Goal: Transaction & Acquisition: Purchase product/service

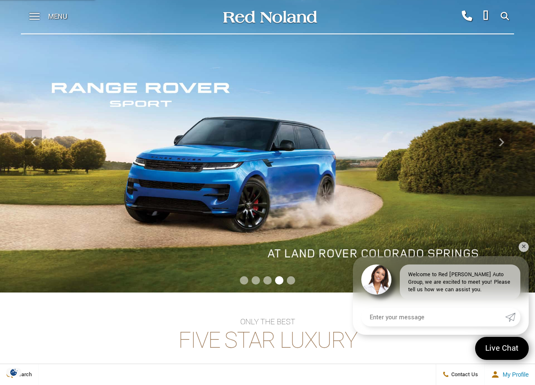
click at [289, 282] on span "Go to slide 5" at bounding box center [291, 280] width 8 height 8
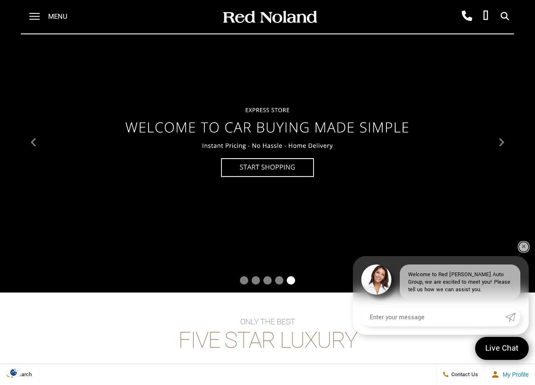
click at [524, 247] on link "✕" at bounding box center [524, 247] width 10 height 10
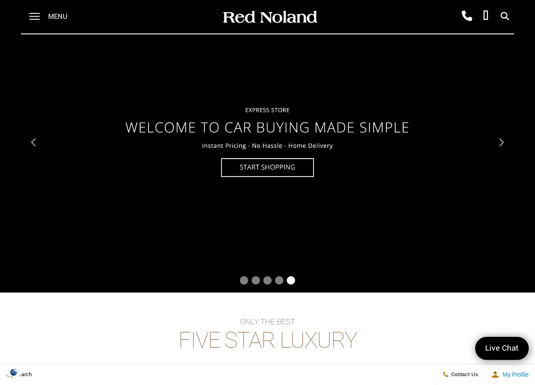
click at [269, 282] on span "Go to slide 3" at bounding box center [267, 280] width 8 height 8
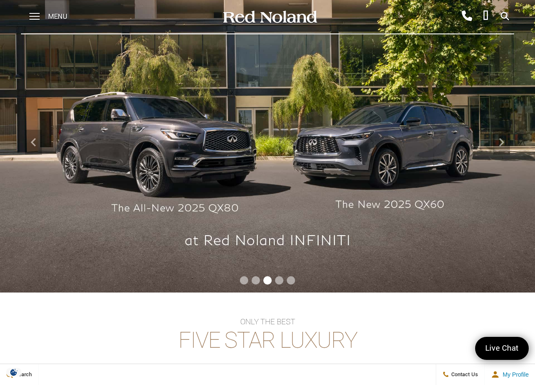
click at [194, 157] on img at bounding box center [267, 142] width 535 height 301
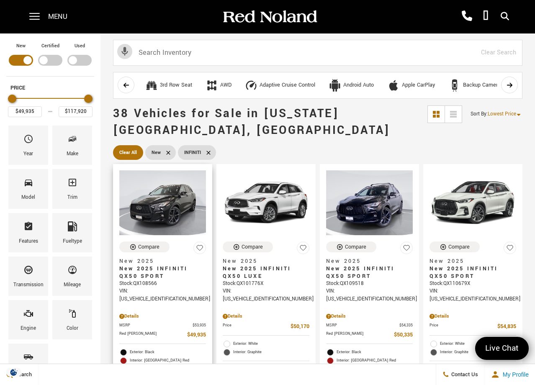
scroll to position [1, 0]
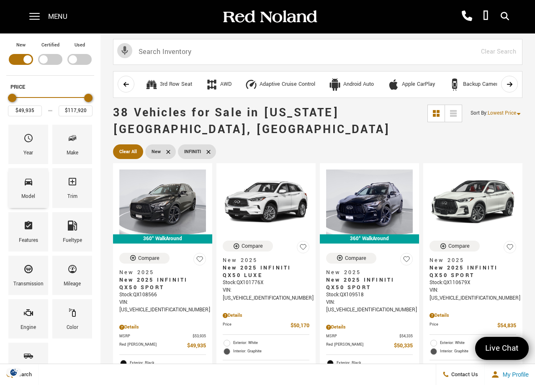
click at [21, 191] on div "Model" at bounding box center [28, 187] width 40 height 39
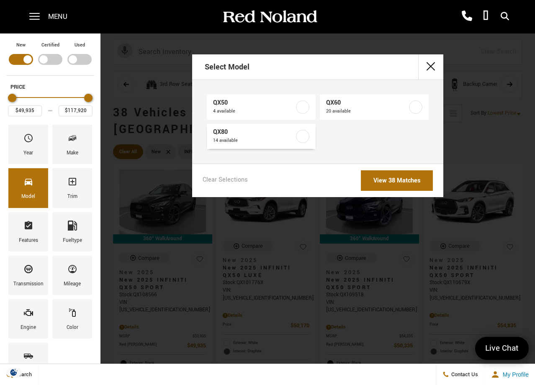
click at [305, 133] on label at bounding box center [302, 136] width 13 height 13
type input "$75,945"
checkbox input "true"
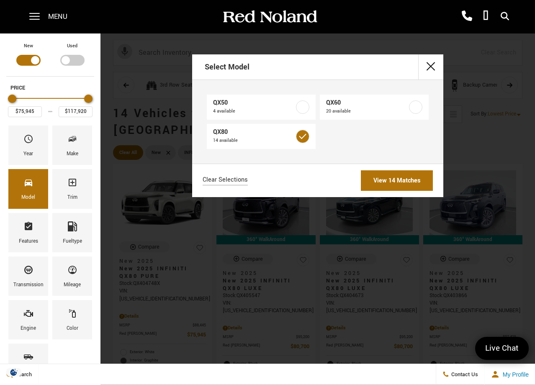
click at [376, 180] on link "View 14 Matches" at bounding box center [397, 180] width 72 height 21
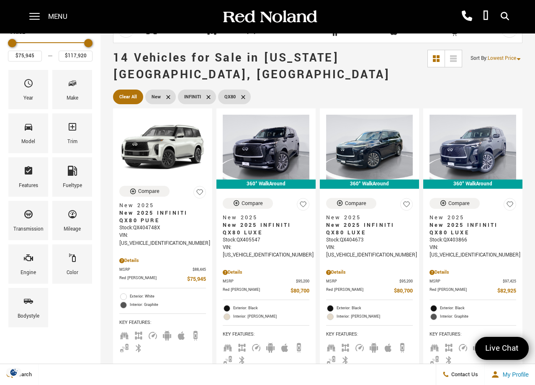
scroll to position [55, 0]
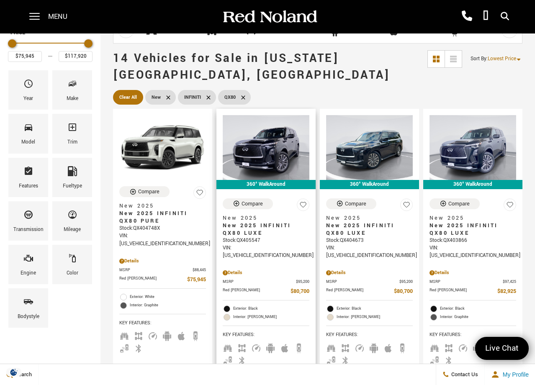
click at [272, 222] on span "New 2025 INFINITI QX80 LUXE" at bounding box center [263, 229] width 80 height 15
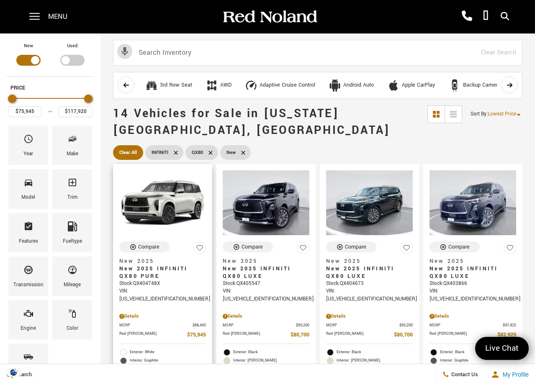
scroll to position [36, 0]
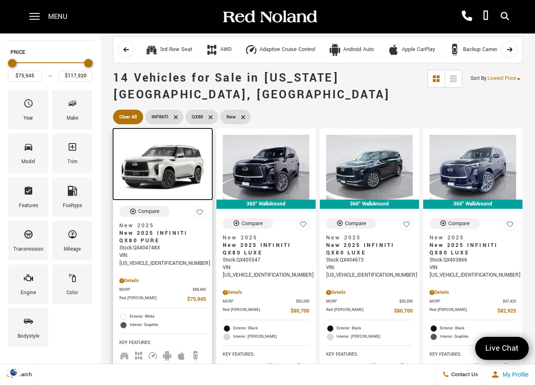
click at [160, 154] on img at bounding box center [162, 167] width 87 height 65
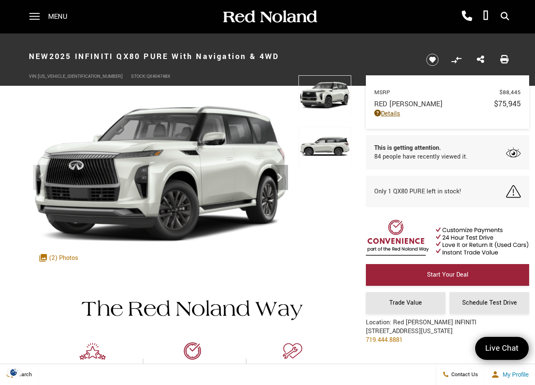
click at [388, 114] on link "Details" at bounding box center [447, 113] width 147 height 9
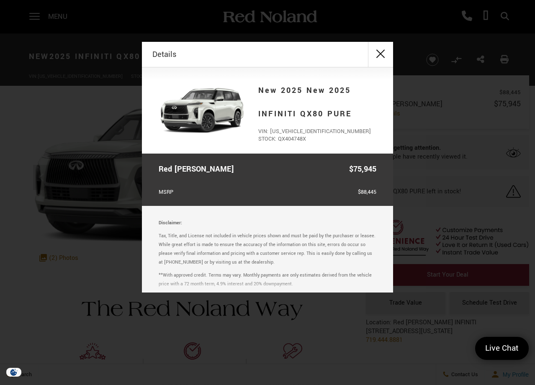
click at [378, 53] on button "close" at bounding box center [380, 54] width 25 height 25
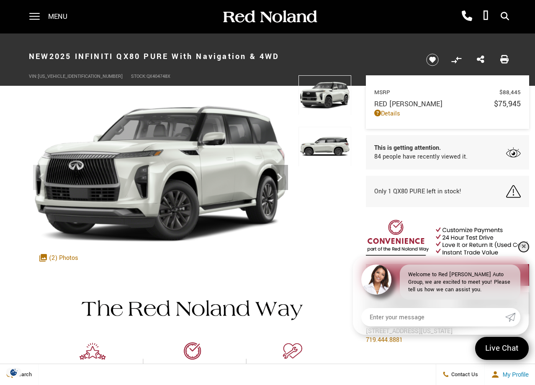
click at [525, 246] on link "✕" at bounding box center [524, 247] width 10 height 10
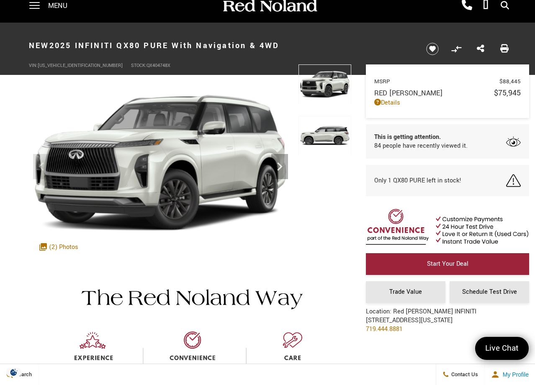
scroll to position [4, 0]
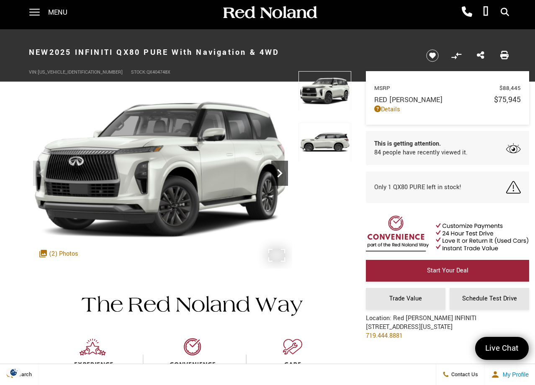
click at [283, 176] on icon "Next" at bounding box center [279, 173] width 17 height 17
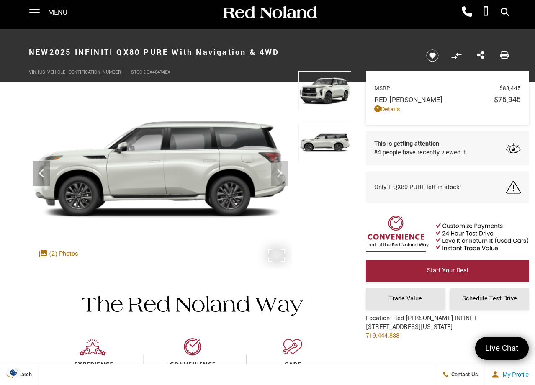
click at [283, 176] on img at bounding box center [160, 170] width 263 height 198
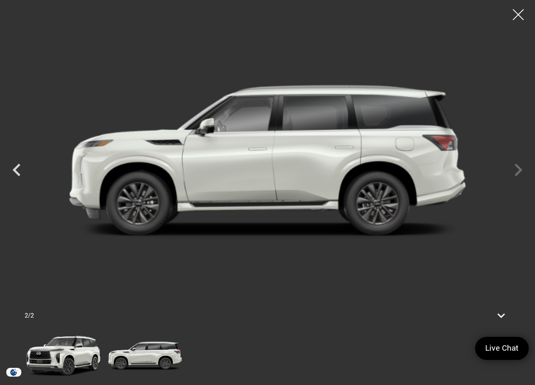
click at [518, 15] on div at bounding box center [518, 15] width 22 height 22
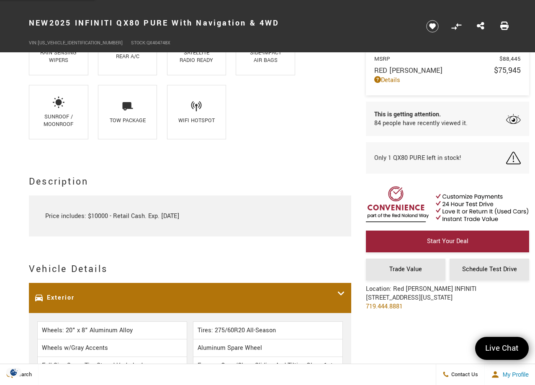
scroll to position [951, 0]
click at [142, 124] on div "Tow Package" at bounding box center [127, 120] width 39 height 8
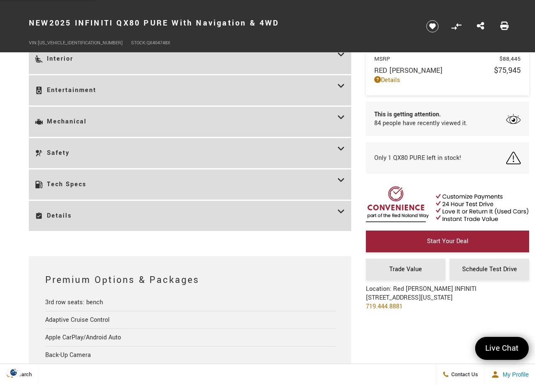
scroll to position [1503, 0]
click at [311, 180] on h3 "Tech Specs" at bounding box center [186, 184] width 302 height 18
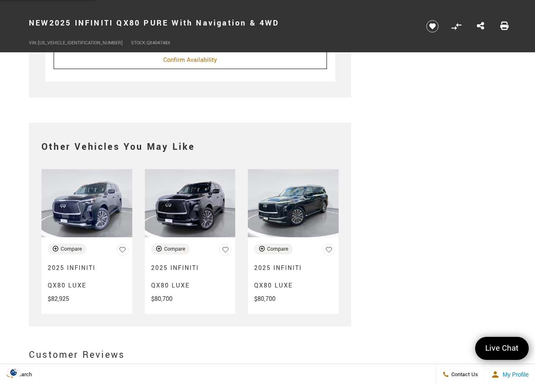
scroll to position [3033, 0]
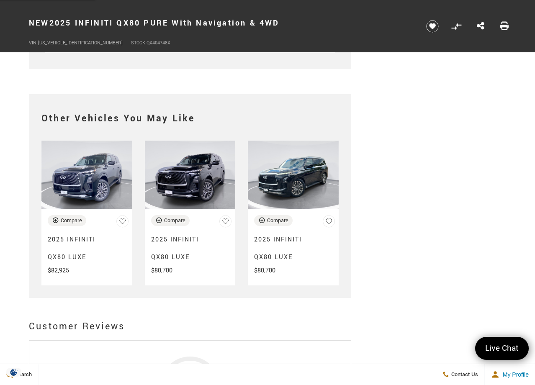
click at [290, 264] on h3 "2025 INFINITI QX80 LUXE" at bounding box center [286, 248] width 65 height 35
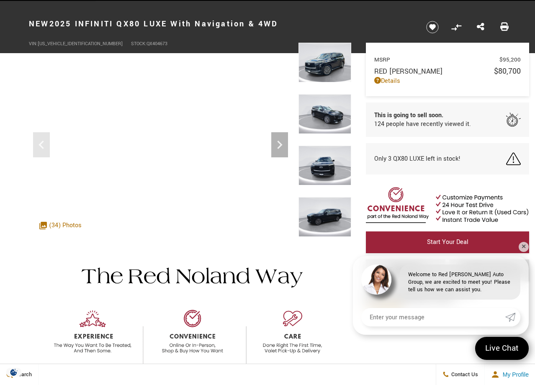
scroll to position [30, 0]
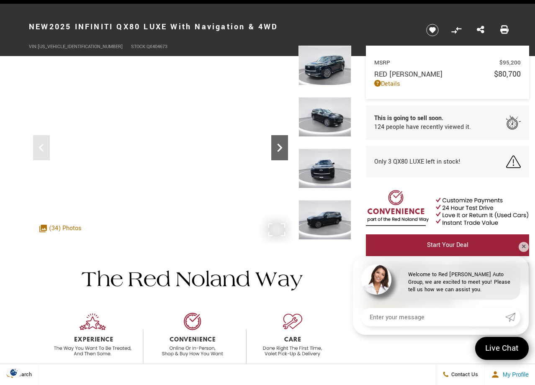
click at [278, 152] on icon "Next" at bounding box center [279, 148] width 5 height 8
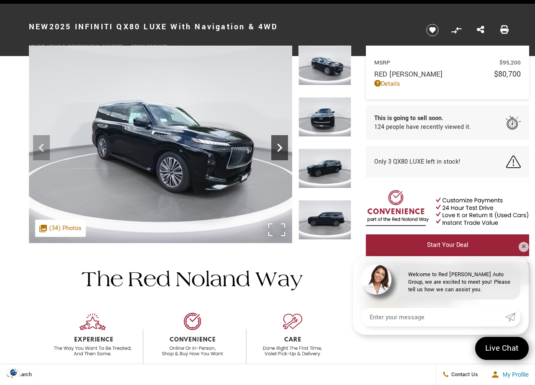
click at [279, 146] on icon "Next" at bounding box center [279, 148] width 5 height 8
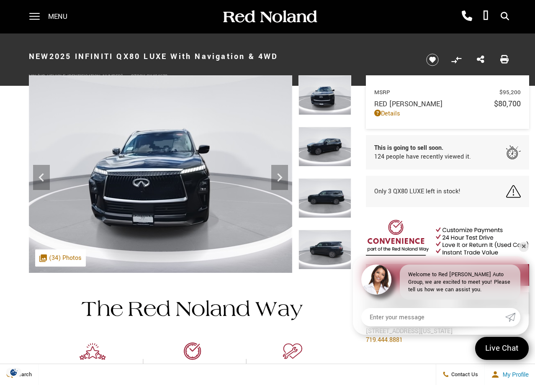
scroll to position [0, 0]
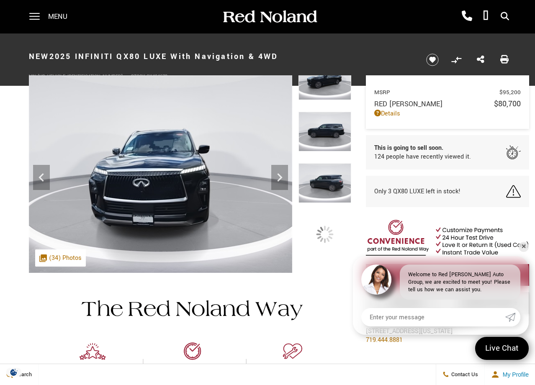
click at [315, 112] on img at bounding box center [324, 132] width 53 height 40
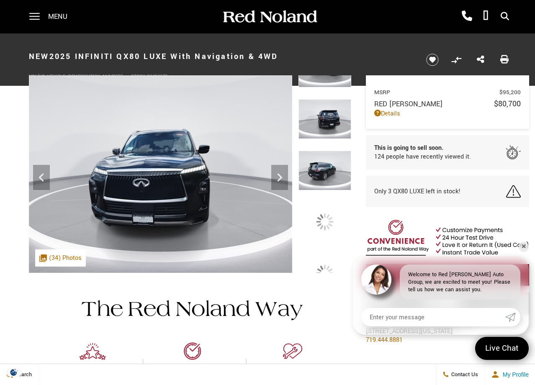
click at [333, 99] on img at bounding box center [324, 119] width 53 height 40
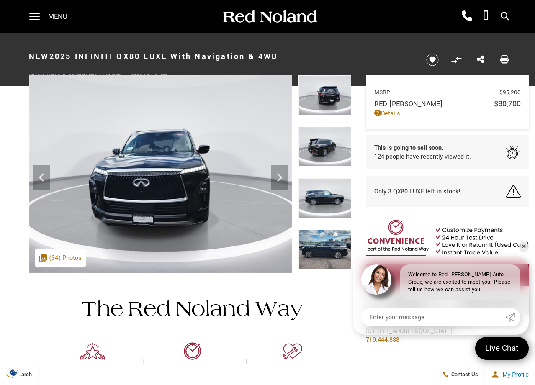
click at [333, 97] on img at bounding box center [324, 95] width 53 height 40
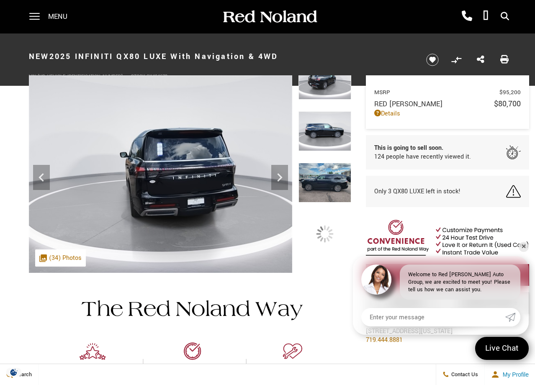
click at [336, 111] on img at bounding box center [324, 131] width 53 height 40
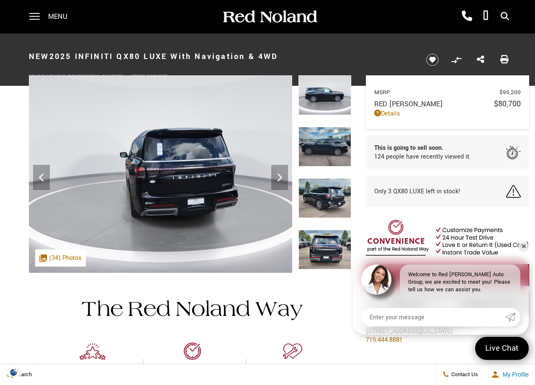
click at [337, 147] on img at bounding box center [324, 147] width 53 height 40
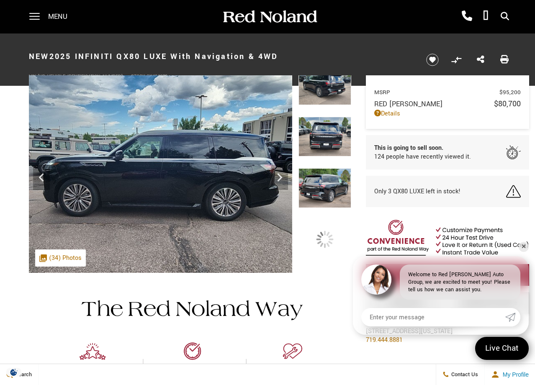
click at [343, 148] on img at bounding box center [324, 137] width 53 height 40
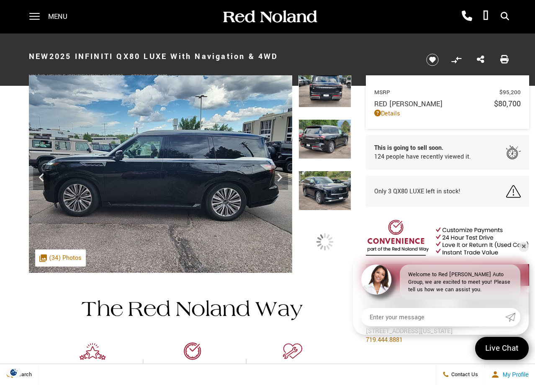
click at [328, 171] on img at bounding box center [324, 191] width 53 height 40
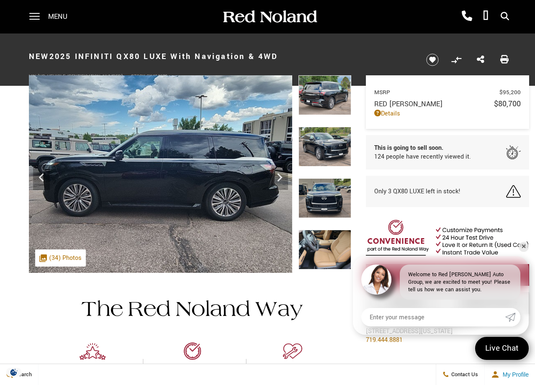
click at [328, 139] on img at bounding box center [324, 147] width 53 height 40
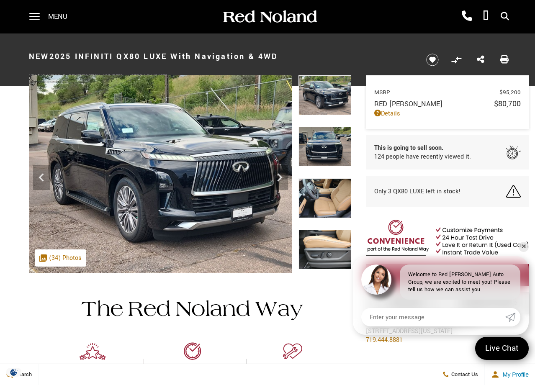
click at [332, 199] on img at bounding box center [324, 198] width 53 height 40
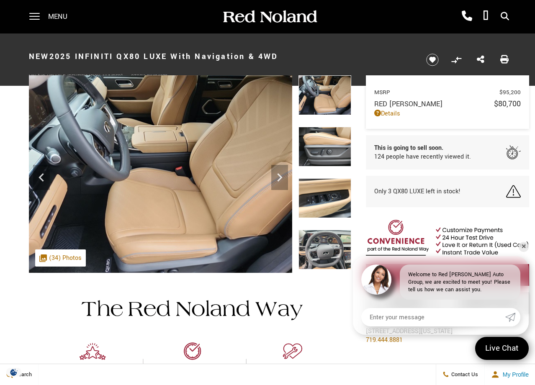
click at [332, 148] on img at bounding box center [324, 147] width 53 height 40
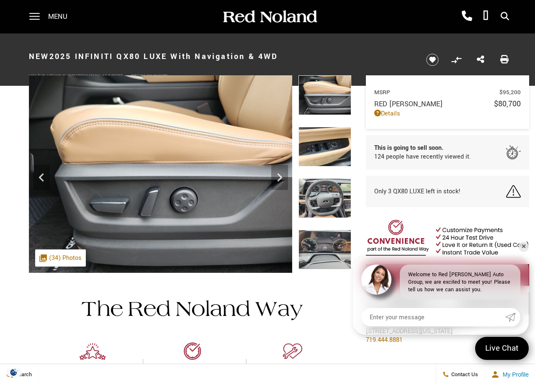
click at [333, 195] on img at bounding box center [324, 198] width 53 height 40
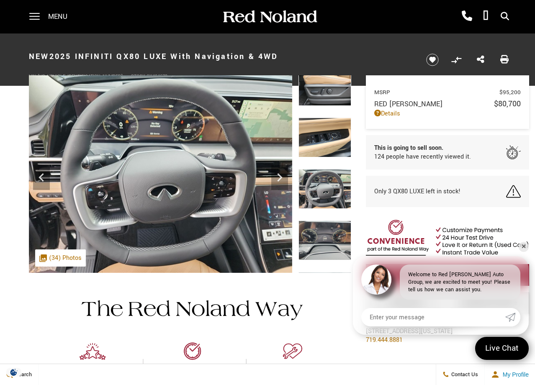
click at [326, 186] on img at bounding box center [324, 189] width 53 height 40
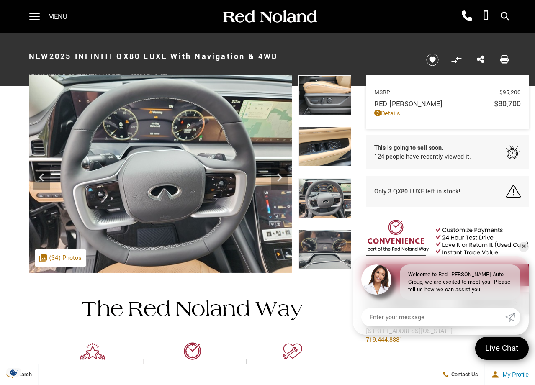
click at [323, 148] on img at bounding box center [324, 147] width 53 height 40
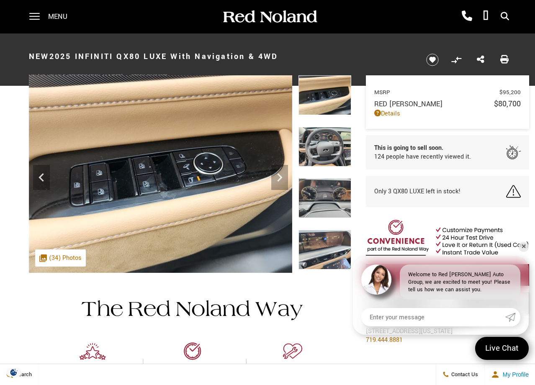
click at [328, 193] on img at bounding box center [324, 198] width 53 height 40
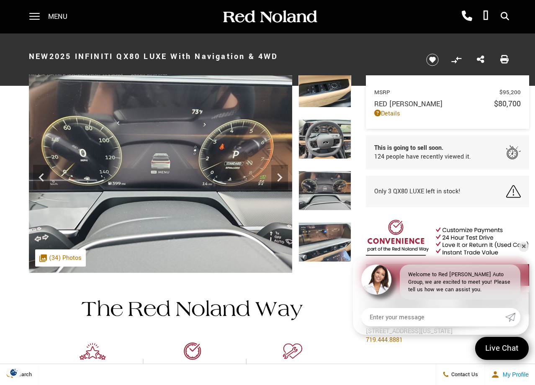
click at [324, 232] on img at bounding box center [324, 242] width 53 height 40
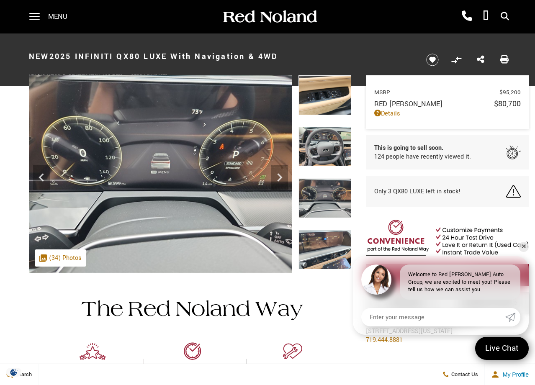
click at [322, 154] on img at bounding box center [324, 147] width 53 height 40
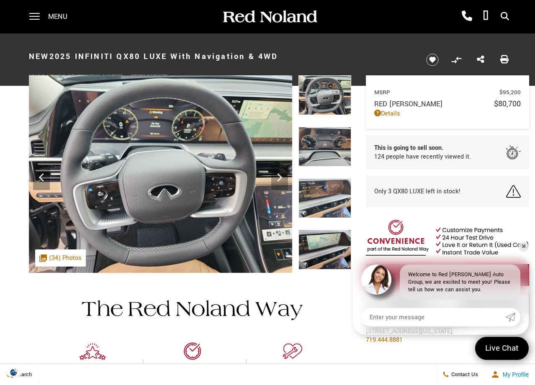
click at [326, 191] on img at bounding box center [324, 198] width 53 height 40
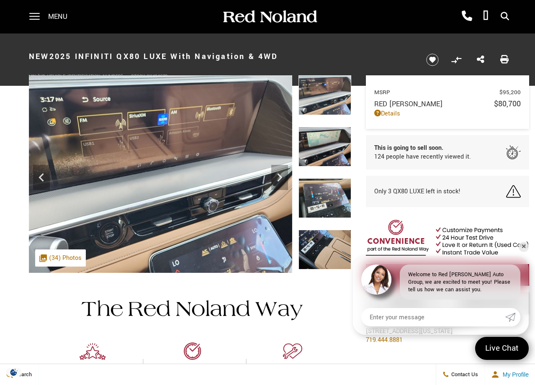
click at [320, 148] on img at bounding box center [324, 147] width 53 height 40
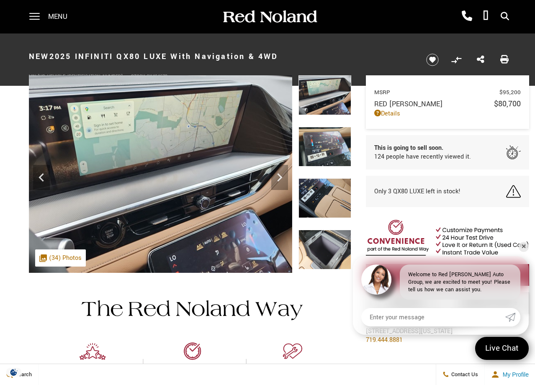
click at [320, 148] on img at bounding box center [324, 147] width 53 height 40
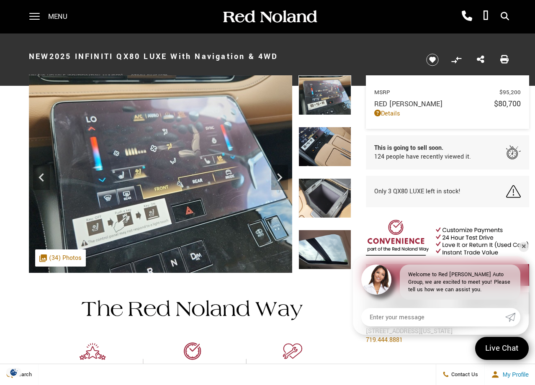
click at [320, 149] on img at bounding box center [324, 147] width 53 height 40
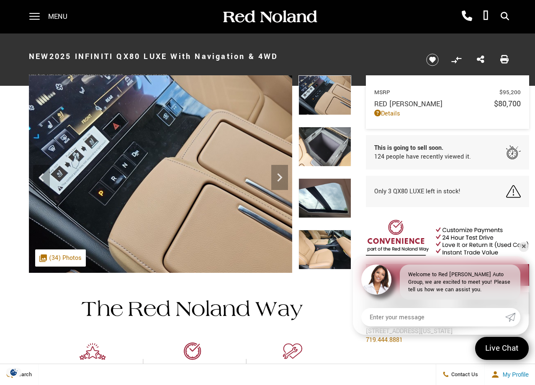
click at [320, 149] on img at bounding box center [324, 147] width 53 height 40
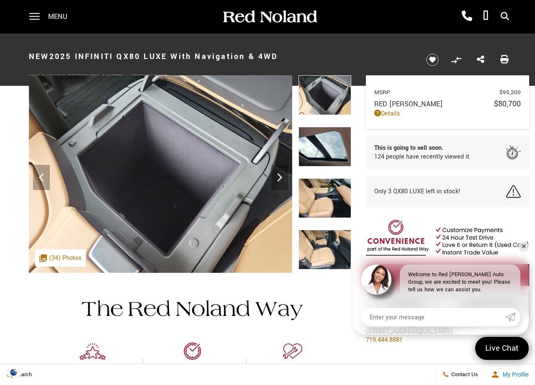
click at [320, 149] on img at bounding box center [324, 147] width 53 height 40
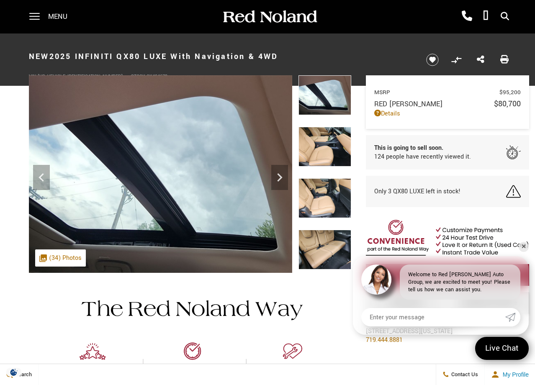
click at [320, 149] on img at bounding box center [324, 147] width 53 height 40
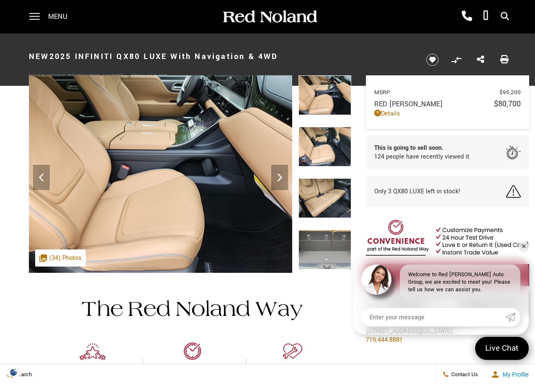
click at [320, 149] on img at bounding box center [324, 147] width 53 height 40
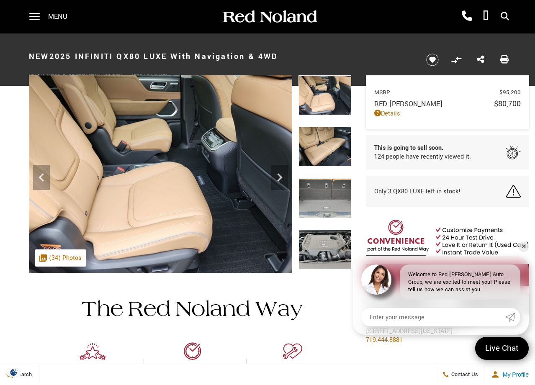
click at [320, 149] on img at bounding box center [324, 147] width 53 height 40
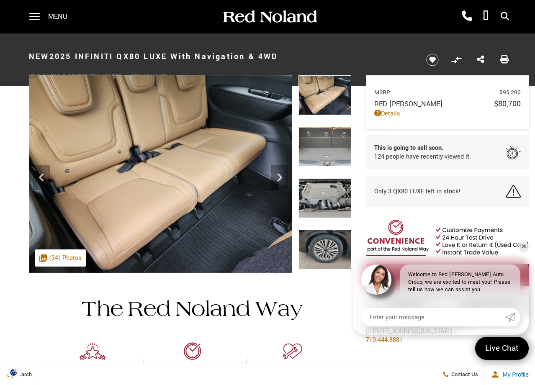
click at [320, 149] on img at bounding box center [324, 147] width 53 height 40
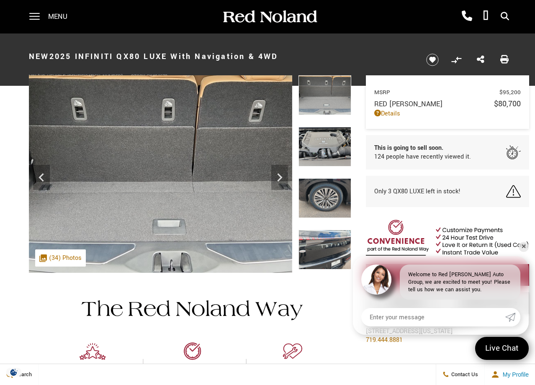
click at [318, 111] on img at bounding box center [324, 95] width 53 height 40
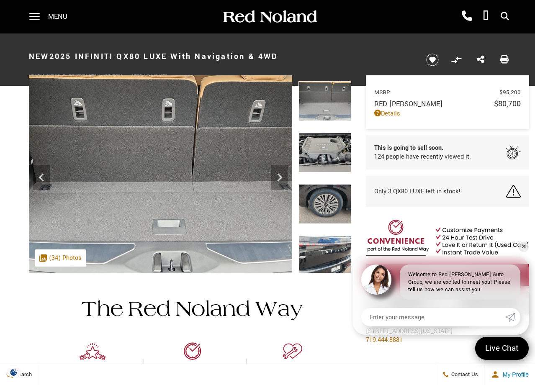
click at [327, 121] on div at bounding box center [324, 106] width 53 height 51
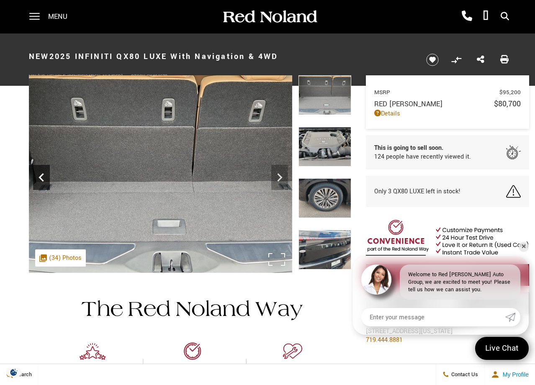
click at [41, 174] on icon "Previous" at bounding box center [41, 177] width 17 height 17
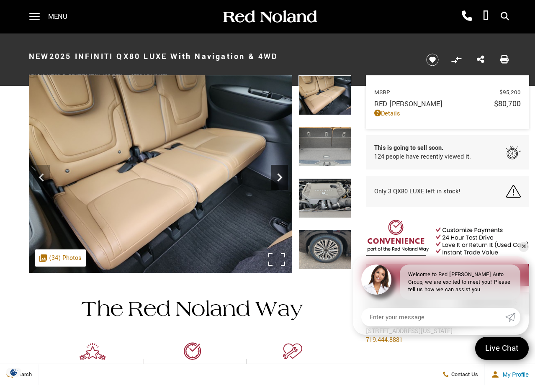
click at [280, 178] on icon "Next" at bounding box center [279, 177] width 5 height 8
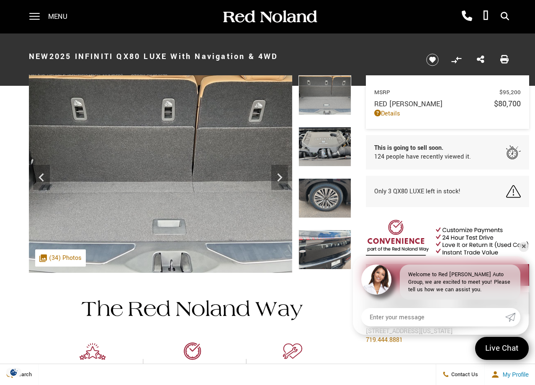
click at [322, 147] on img at bounding box center [324, 147] width 53 height 40
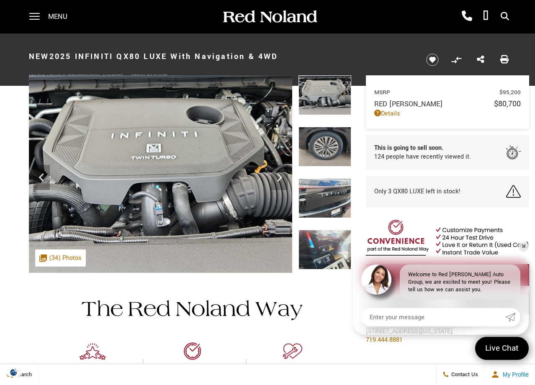
click at [323, 150] on img at bounding box center [324, 147] width 53 height 40
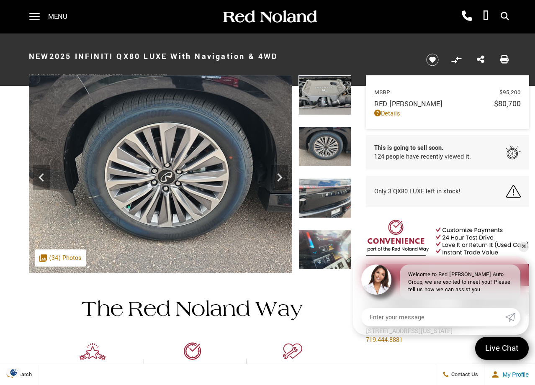
click at [325, 190] on img at bounding box center [324, 198] width 53 height 40
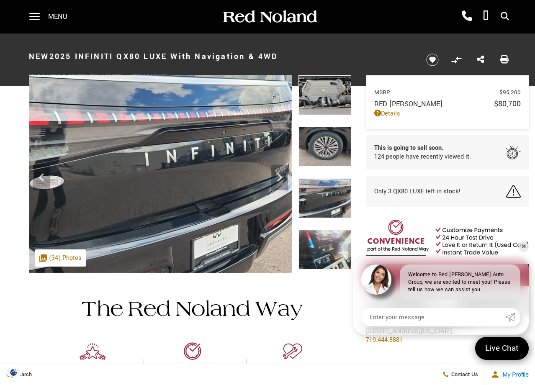
click at [325, 239] on img at bounding box center [324, 250] width 53 height 40
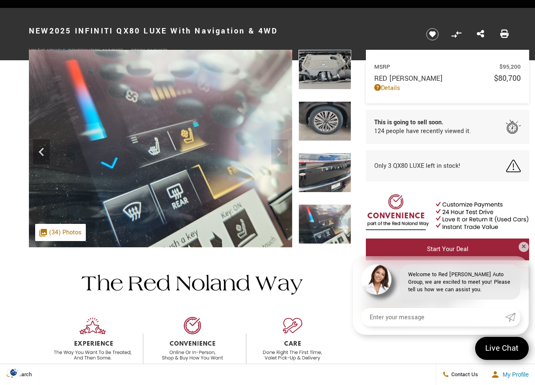
scroll to position [34, 0]
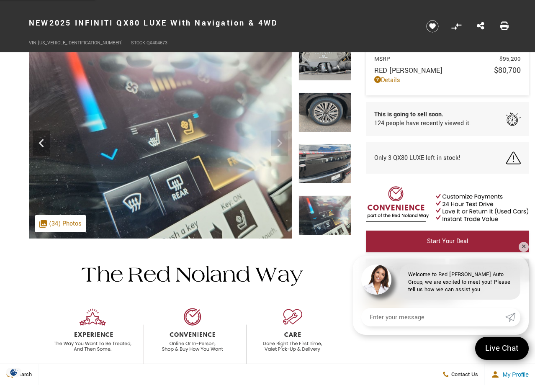
click at [323, 212] on img at bounding box center [324, 216] width 53 height 40
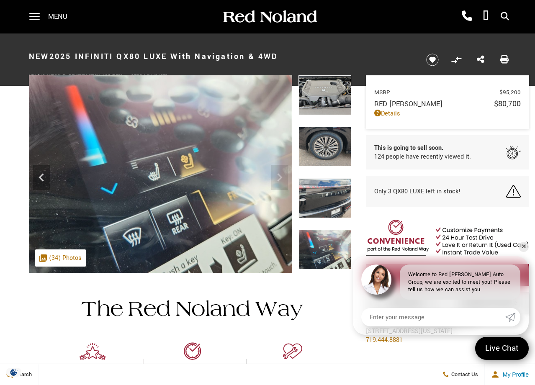
scroll to position [0, 0]
click at [280, 174] on img at bounding box center [160, 174] width 263 height 198
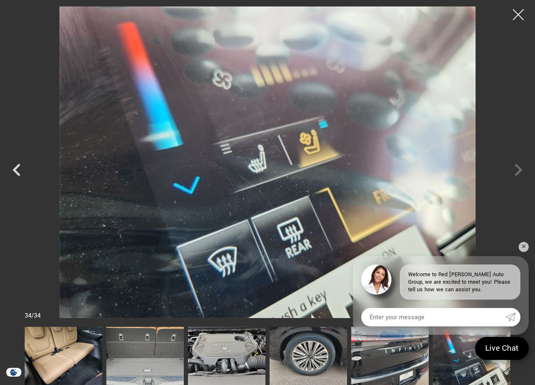
click at [515, 11] on div at bounding box center [518, 15] width 22 height 22
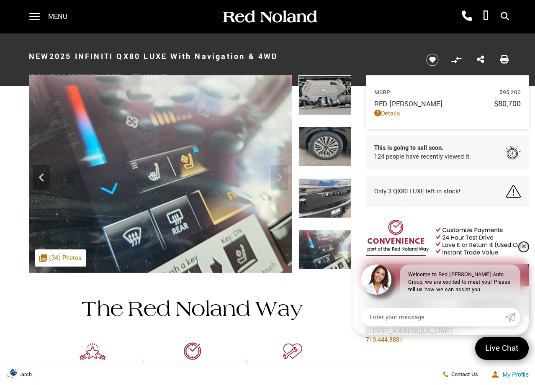
click at [524, 246] on link "✕" at bounding box center [524, 247] width 10 height 10
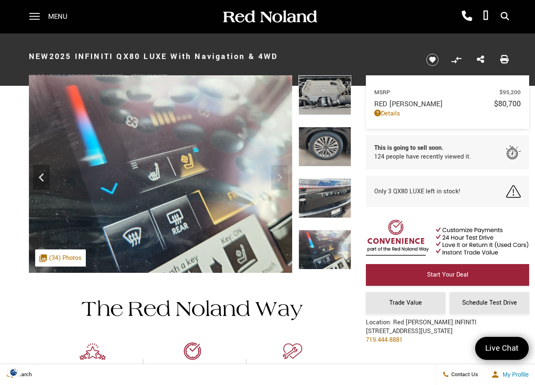
click at [409, 237] on img at bounding box center [447, 239] width 163 height 38
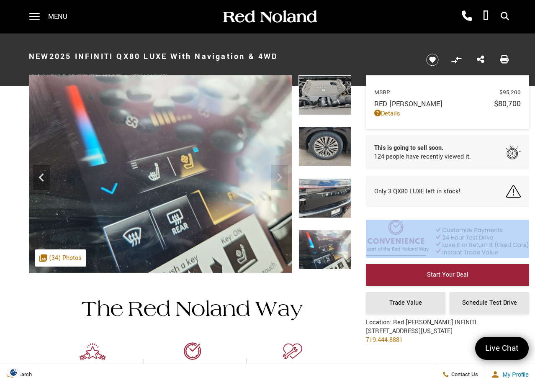
click at [409, 237] on img at bounding box center [447, 239] width 163 height 38
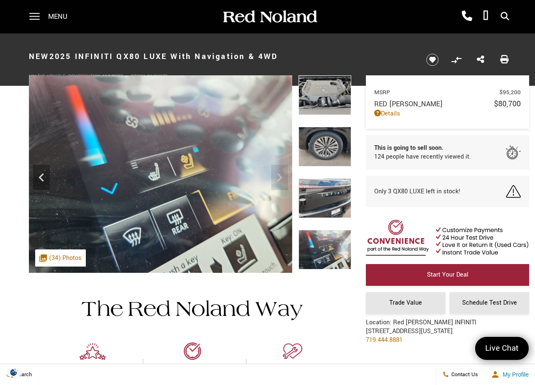
click at [411, 207] on div "Only 3 QX80 LUXE left in stock!" at bounding box center [447, 191] width 163 height 31
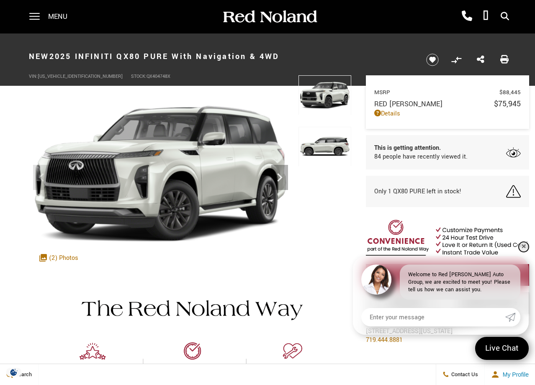
click at [525, 247] on link "✕" at bounding box center [524, 247] width 10 height 10
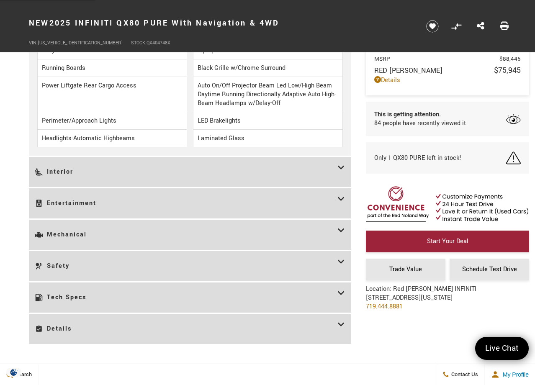
scroll to position [1398, 0]
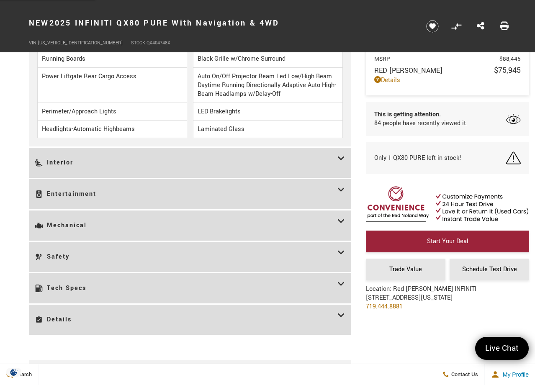
click at [260, 228] on h3 "Mechanical" at bounding box center [186, 226] width 302 height 18
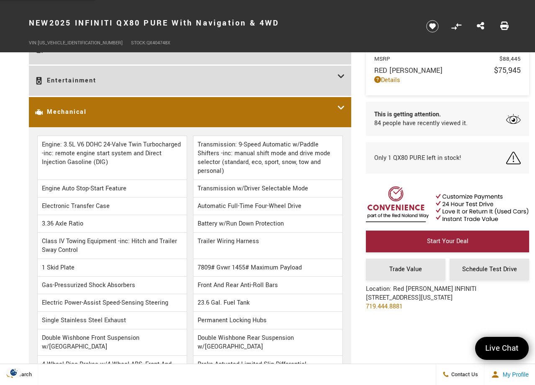
scroll to position [1222, 0]
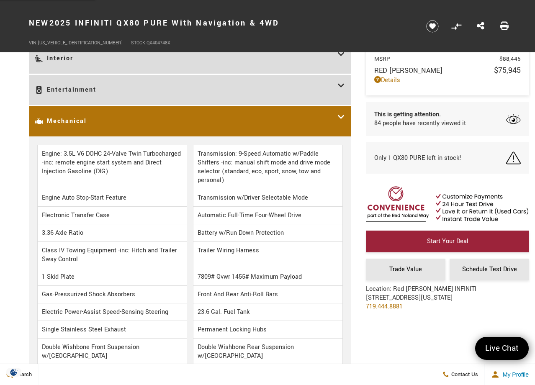
click at [322, 119] on h3 "Mechanical" at bounding box center [186, 122] width 302 height 18
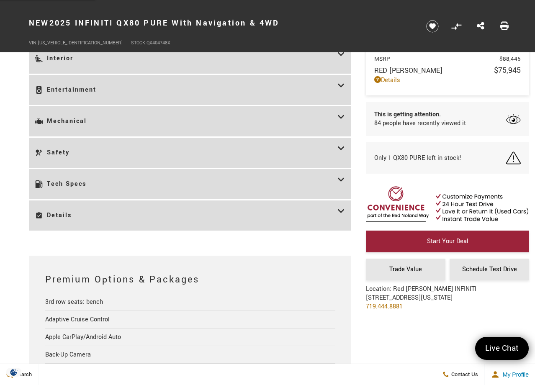
click at [283, 181] on h3 "Tech Specs" at bounding box center [186, 184] width 302 height 18
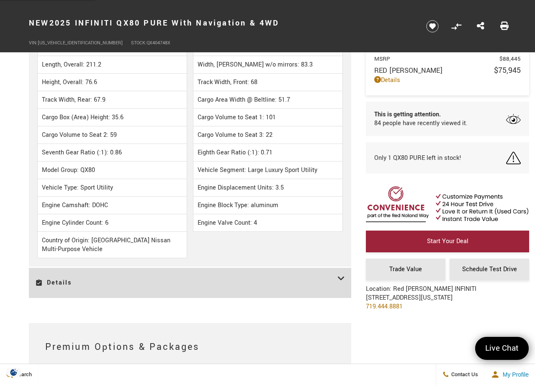
scroll to position [2078, 0]
click at [296, 278] on h3 "Details" at bounding box center [186, 282] width 302 height 18
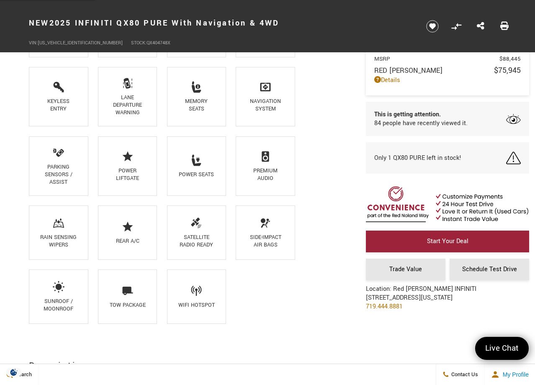
scroll to position [763, 0]
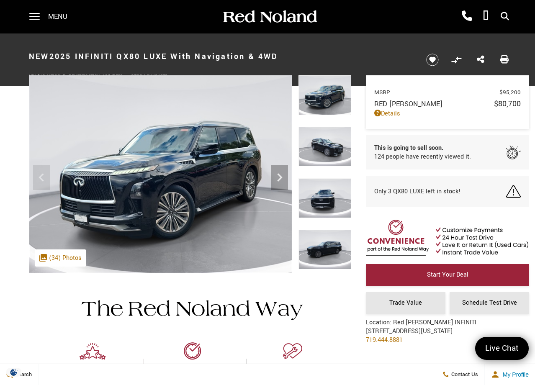
scroll to position [0, 0]
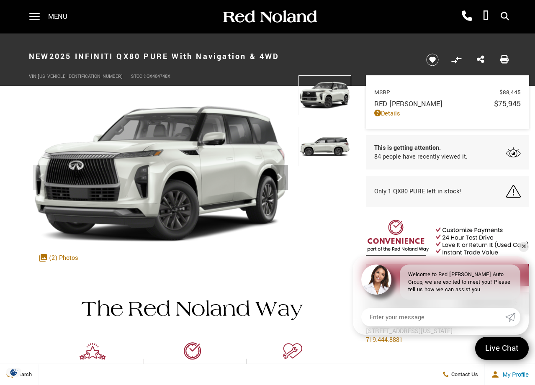
scroll to position [8, 0]
click at [522, 247] on link "✕" at bounding box center [524, 247] width 10 height 10
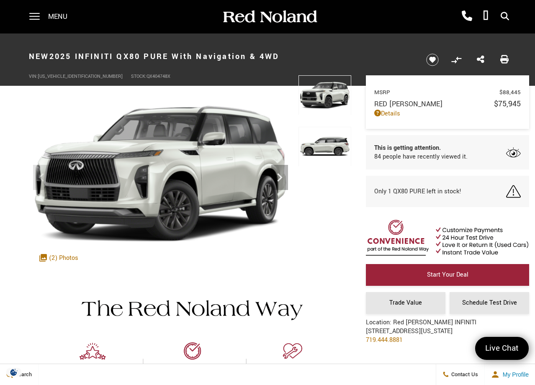
click at [463, 227] on img at bounding box center [447, 239] width 163 height 38
click at [448, 220] on img at bounding box center [447, 239] width 163 height 38
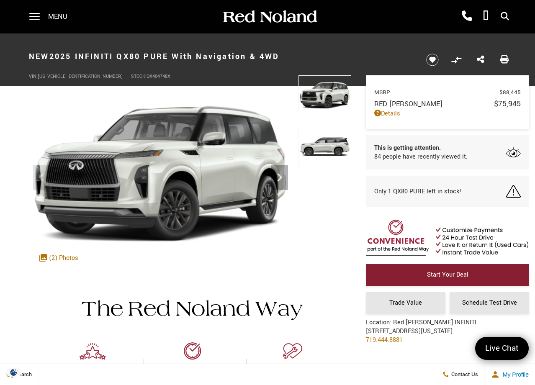
click at [449, 270] on span "Start Your Deal" at bounding box center [447, 274] width 41 height 9
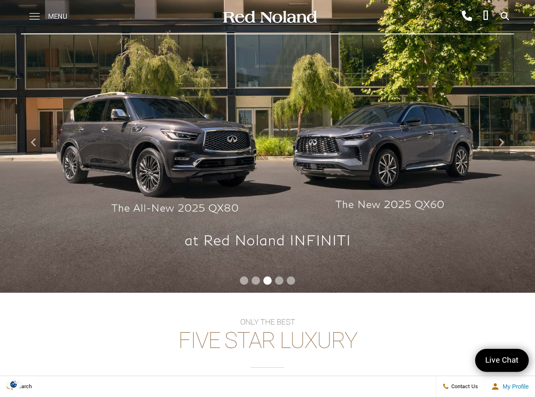
click at [33, 15] on span at bounding box center [34, 16] width 10 height 33
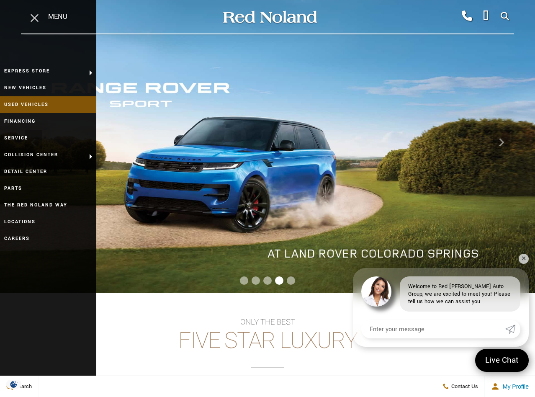
click at [39, 104] on link "Used Vehicles" at bounding box center [48, 104] width 96 height 17
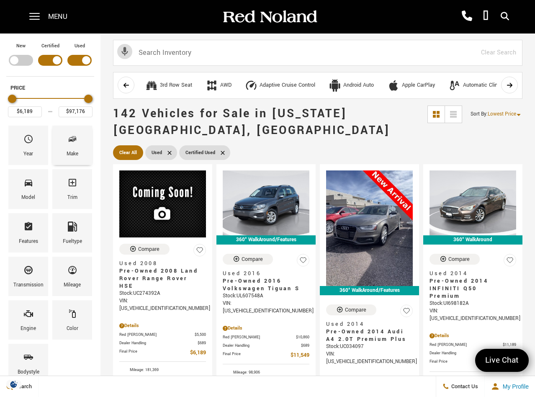
click at [78, 139] on div "Make" at bounding box center [72, 145] width 40 height 39
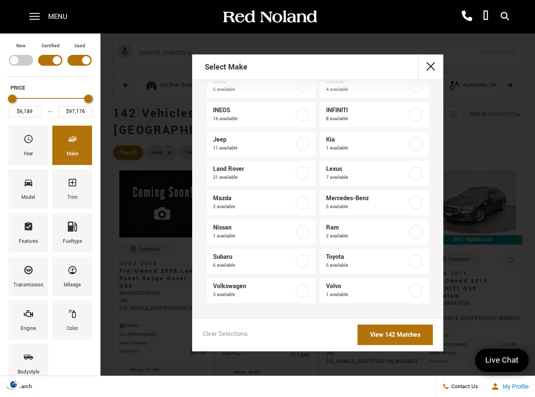
scroll to position [139, 0]
click at [391, 232] on span "Ram" at bounding box center [367, 228] width 82 height 8
type input "$51,978"
type input "$65,482"
checkbox input "true"
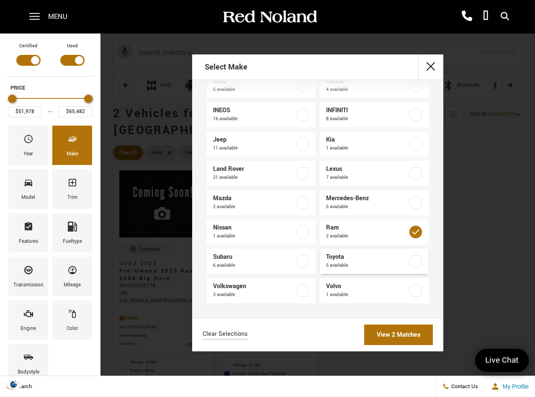
click at [414, 260] on label at bounding box center [415, 261] width 13 height 13
type input "$32,057"
checkbox input "true"
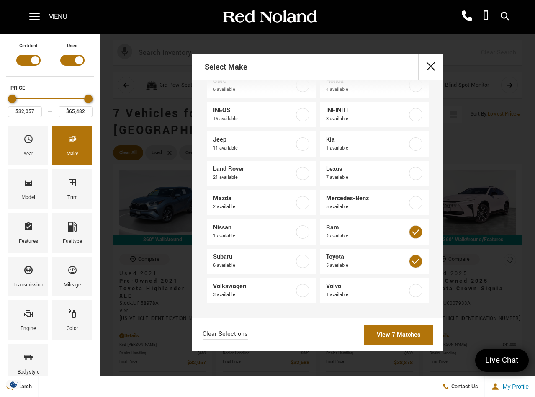
click at [391, 331] on link "View 7 Matches" at bounding box center [398, 334] width 69 height 21
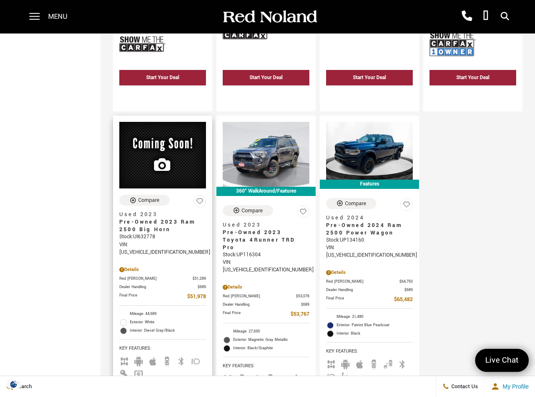
scroll to position [422, 0]
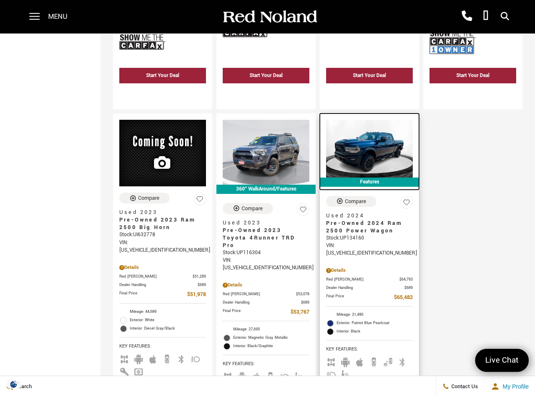
click at [372, 138] on img at bounding box center [369, 149] width 87 height 58
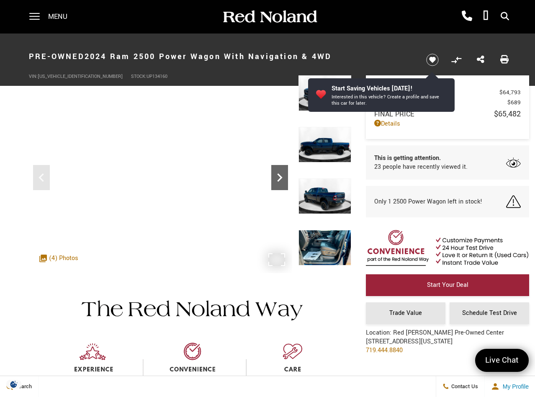
click at [280, 176] on icon "Next" at bounding box center [279, 177] width 5 height 8
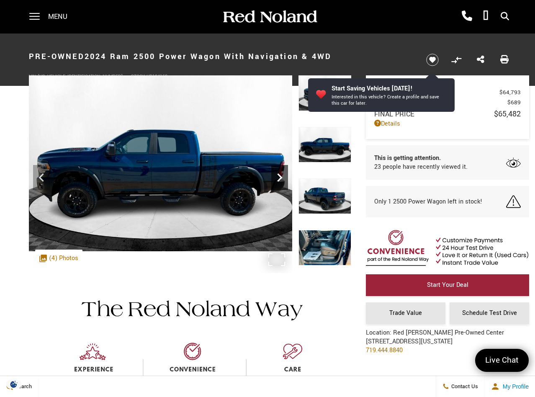
click at [280, 176] on icon "Next" at bounding box center [279, 177] width 5 height 8
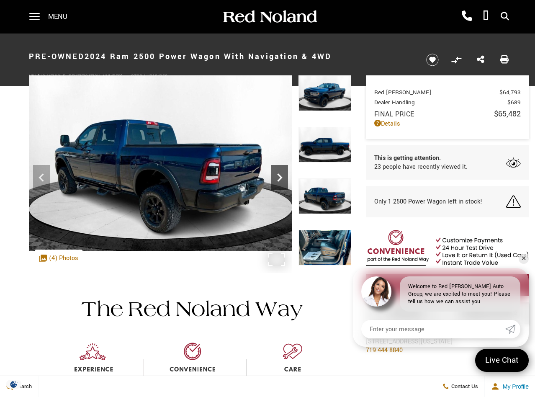
click at [279, 174] on icon "Next" at bounding box center [279, 177] width 5 height 8
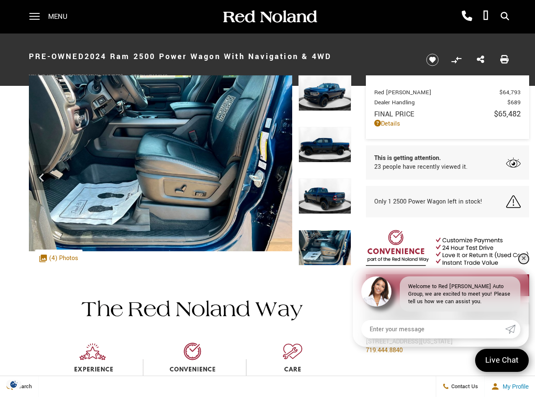
click at [522, 258] on link "✕" at bounding box center [524, 259] width 10 height 10
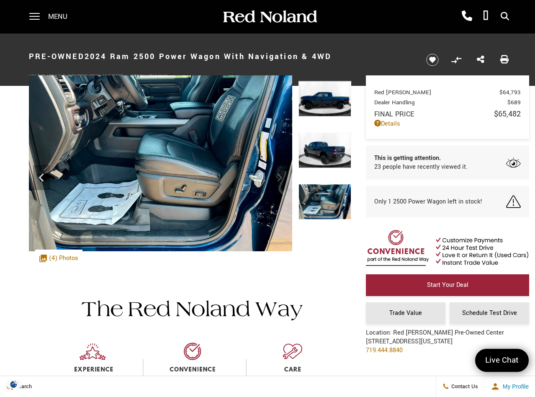
click at [335, 118] on div at bounding box center [324, 132] width 53 height 206
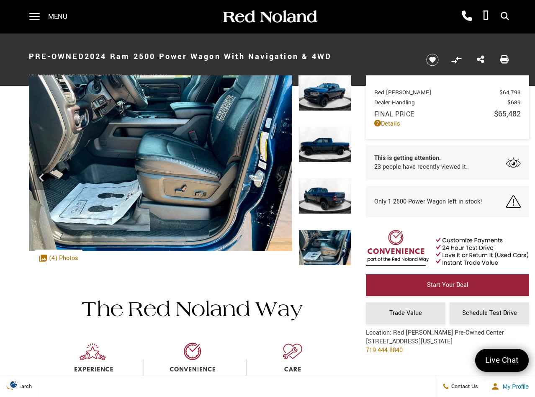
click at [340, 197] on img at bounding box center [324, 196] width 53 height 36
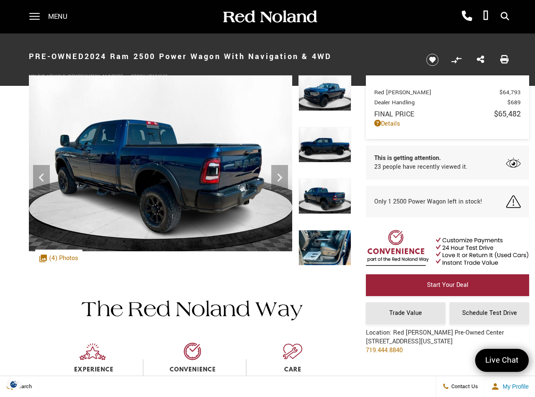
click at [332, 149] on img at bounding box center [324, 145] width 53 height 36
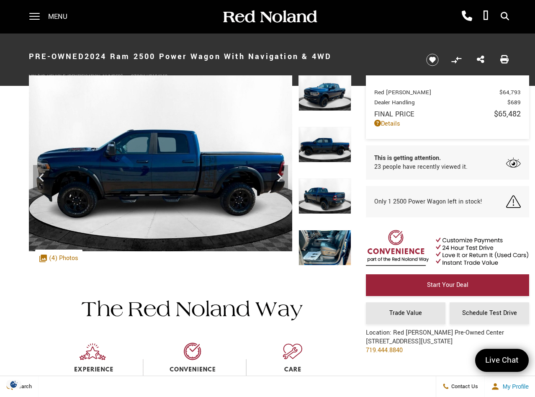
click at [324, 91] on img at bounding box center [324, 93] width 53 height 36
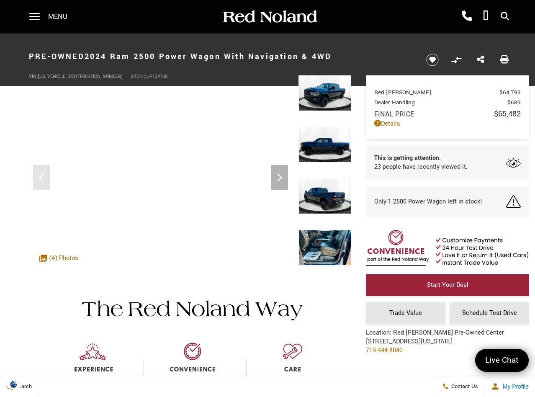
click at [332, 244] on img at bounding box center [324, 248] width 53 height 36
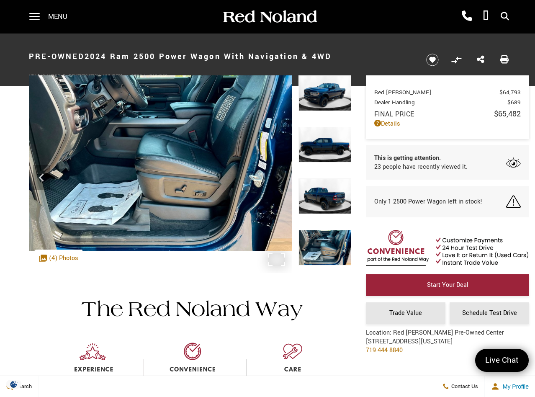
click at [214, 147] on img at bounding box center [160, 163] width 263 height 176
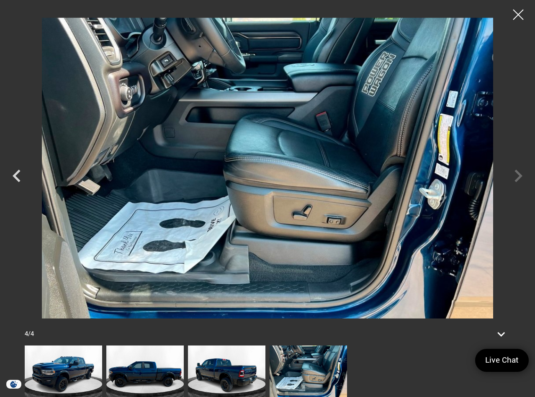
scroll to position [23, 0]
click at [521, 13] on div at bounding box center [518, 15] width 22 height 22
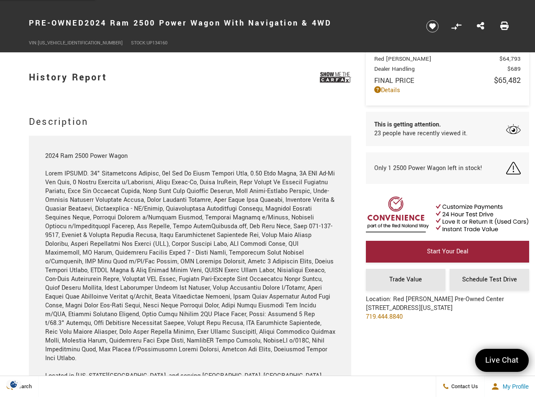
scroll to position [790, 0]
click at [198, 290] on div "2024 Ram 2500 Power Wagon Located in [US_STATE][GEOGRAPHIC_DATA], and serving […" at bounding box center [190, 274] width 290 height 246
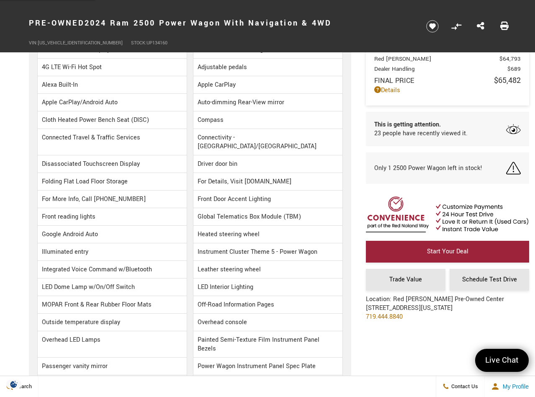
scroll to position [2010, 0]
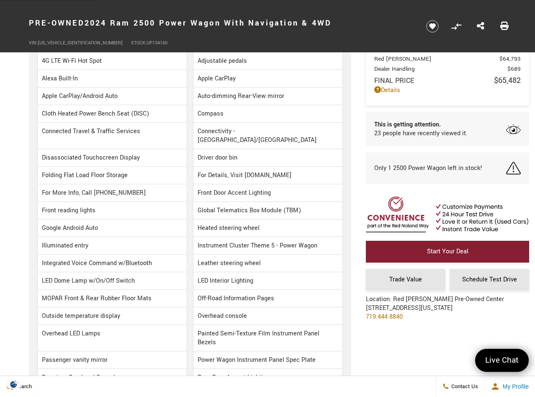
click at [443, 254] on span "Start Your Deal" at bounding box center [447, 251] width 41 height 9
